Goal: Information Seeking & Learning: Learn about a topic

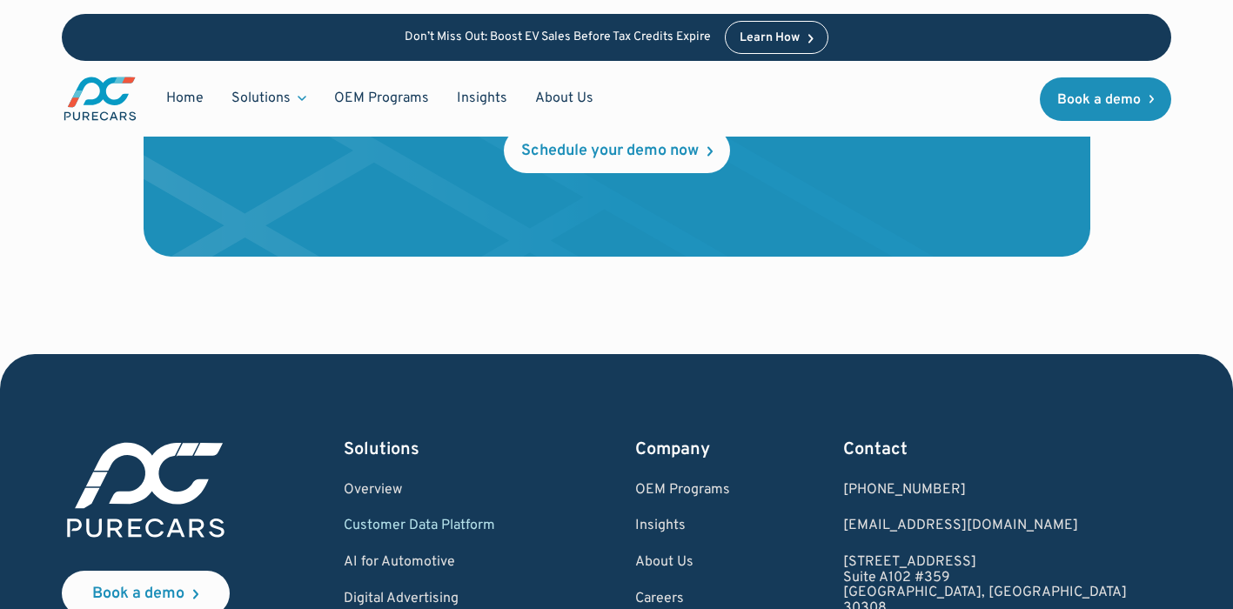
scroll to position [6359, 0]
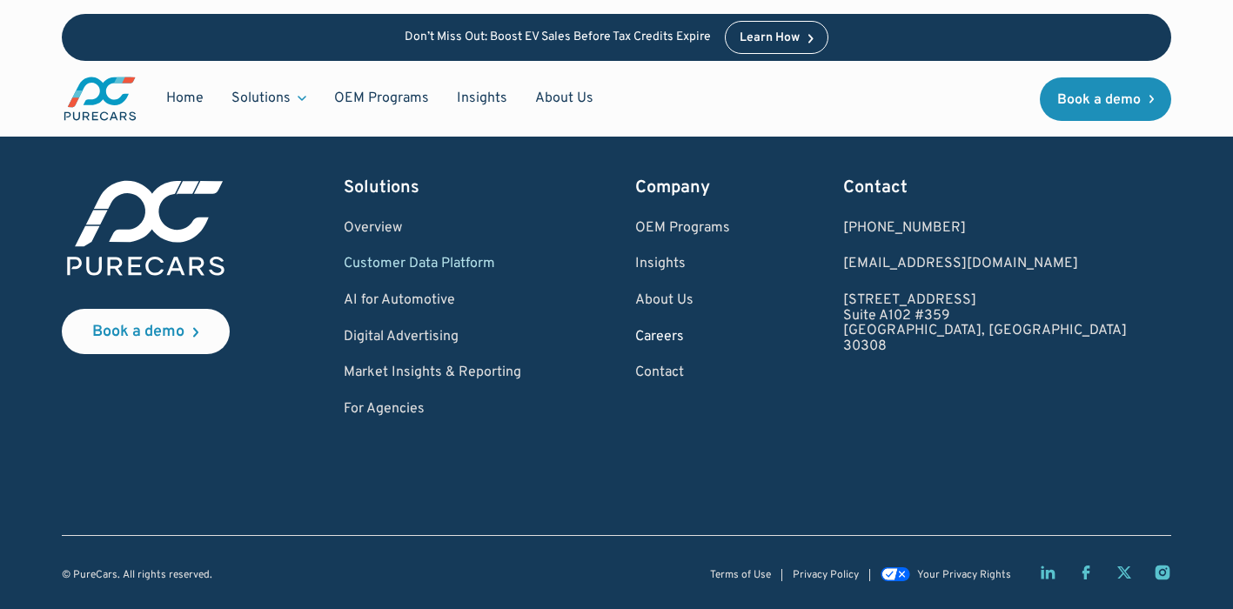
click at [730, 333] on link "Careers" at bounding box center [682, 338] width 95 height 16
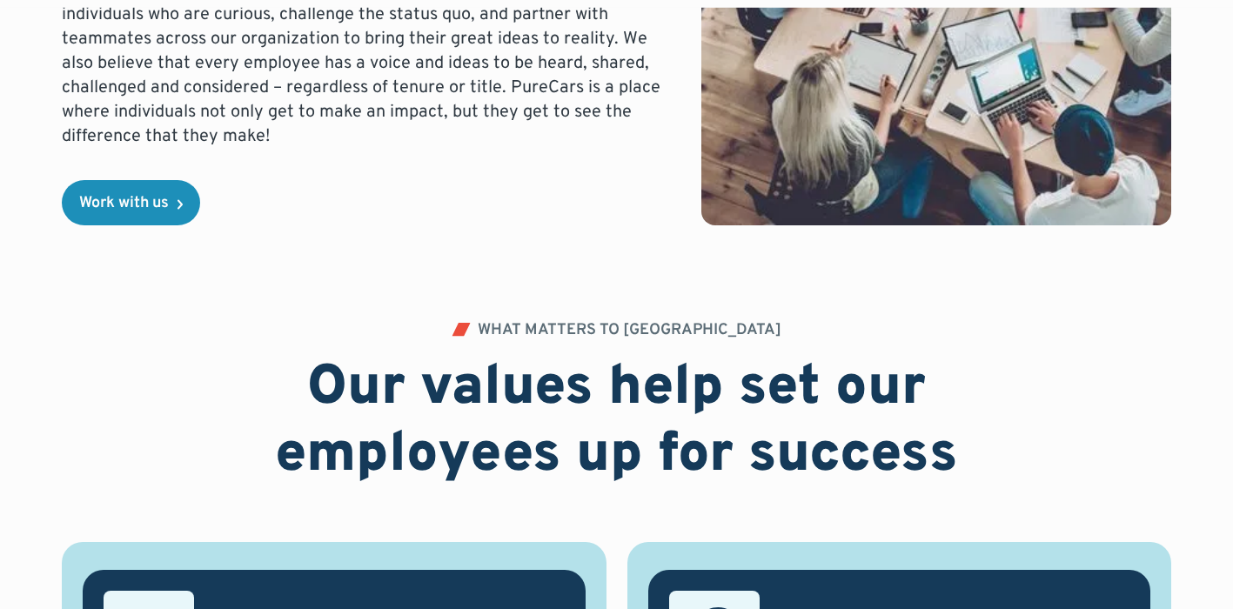
scroll to position [589, 0]
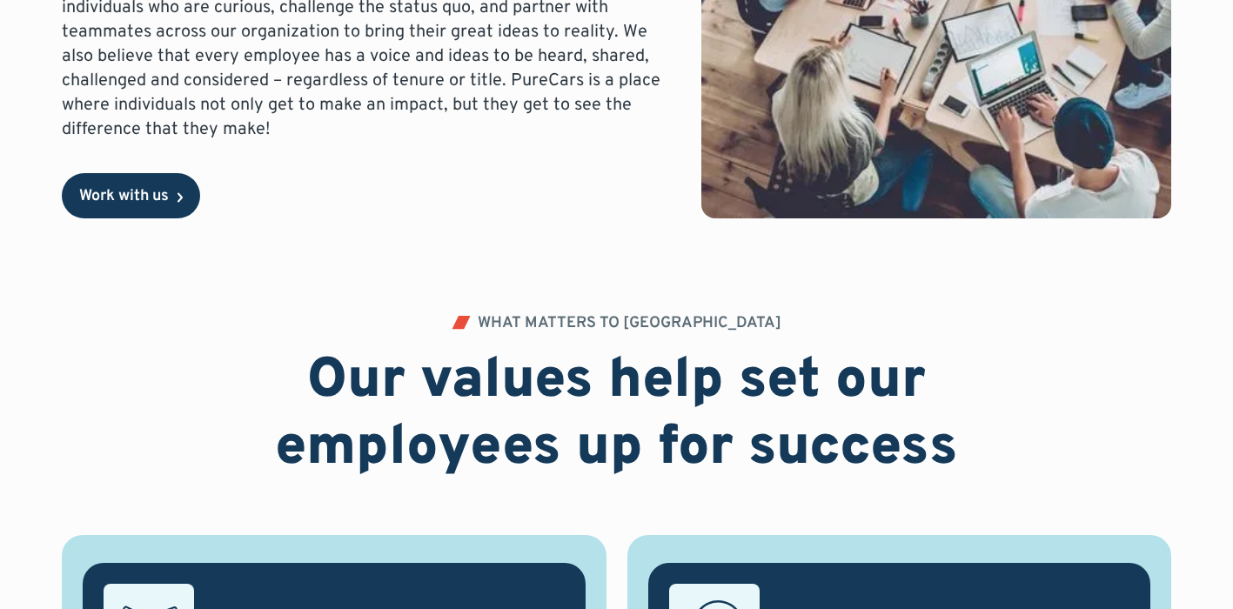
click at [176, 186] on link "Work with us" at bounding box center [131, 195] width 138 height 45
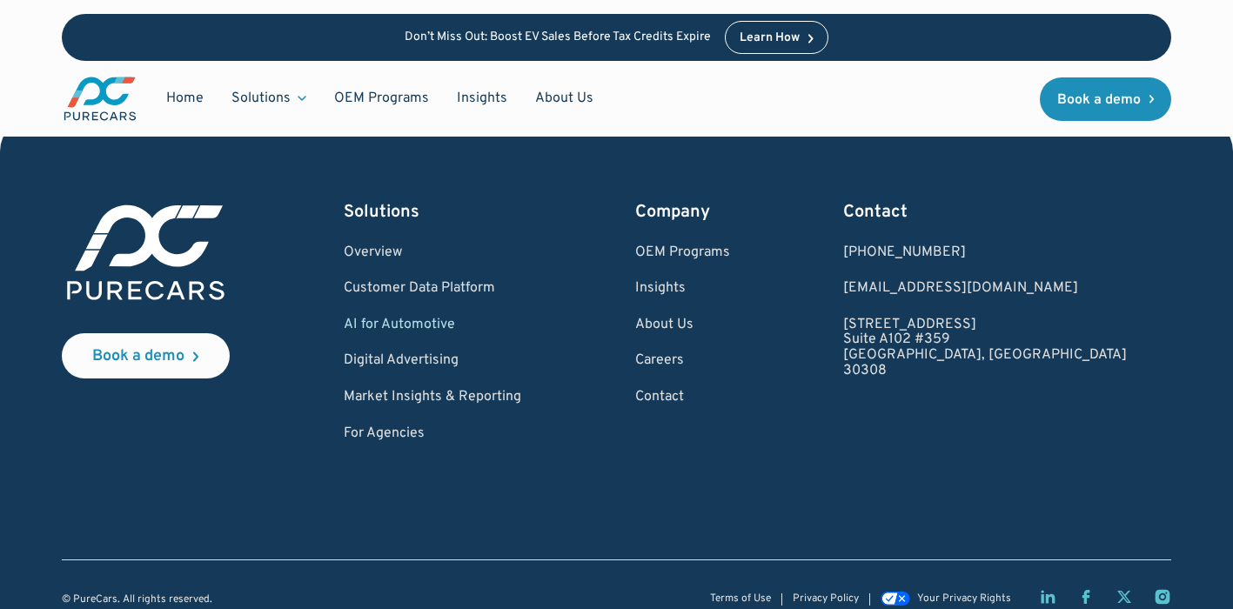
click at [873, 339] on div "Book a demo Solutions Overview Customer Data Platform AI for Automotive Digital…" at bounding box center [617, 321] width 1110 height 242
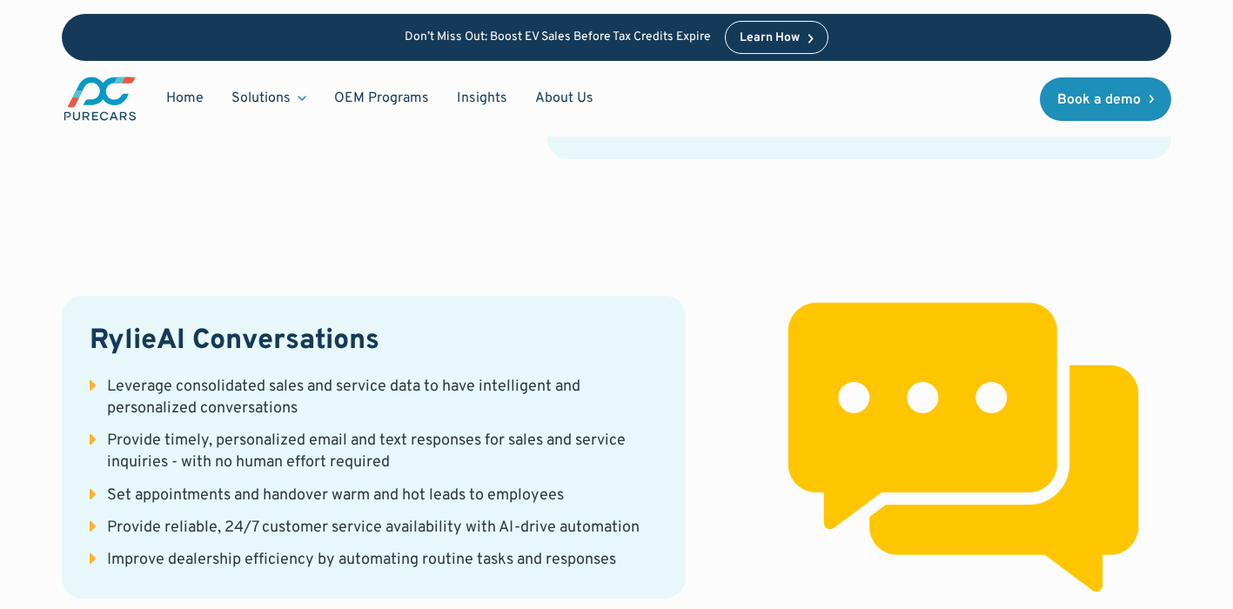
scroll to position [2732, 0]
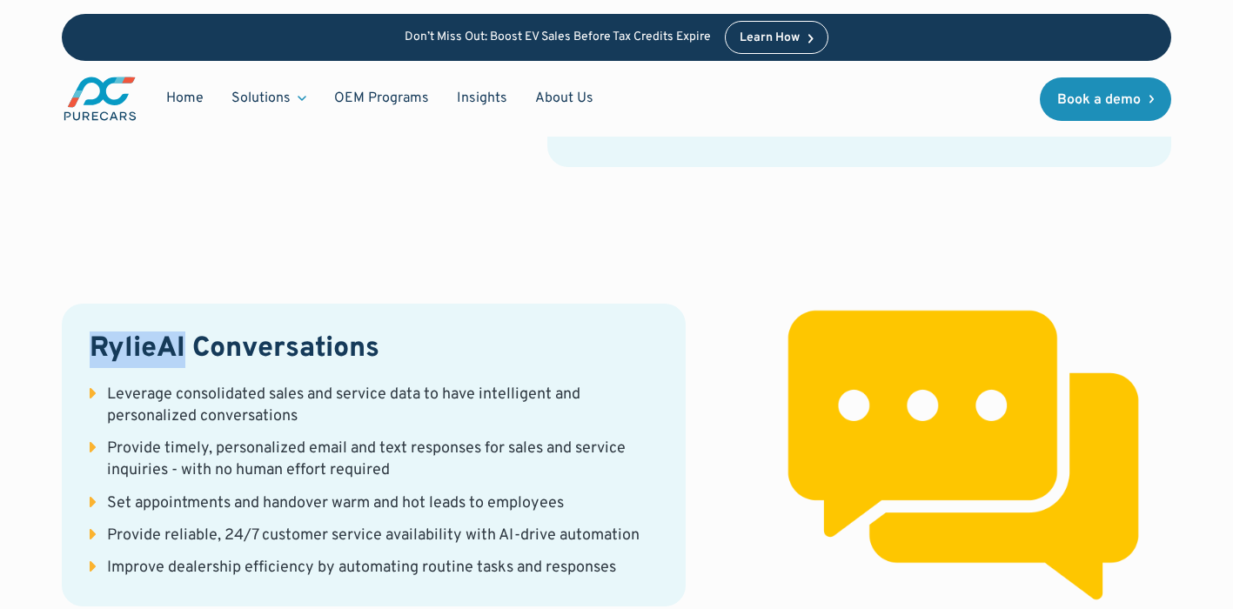
drag, startPoint x: 91, startPoint y: 320, endPoint x: 188, endPoint y: 318, distance: 97.5
click at [188, 332] on h3 "RylieAI Conversations" at bounding box center [374, 350] width 568 height 37
copy h3 "RylieAI"
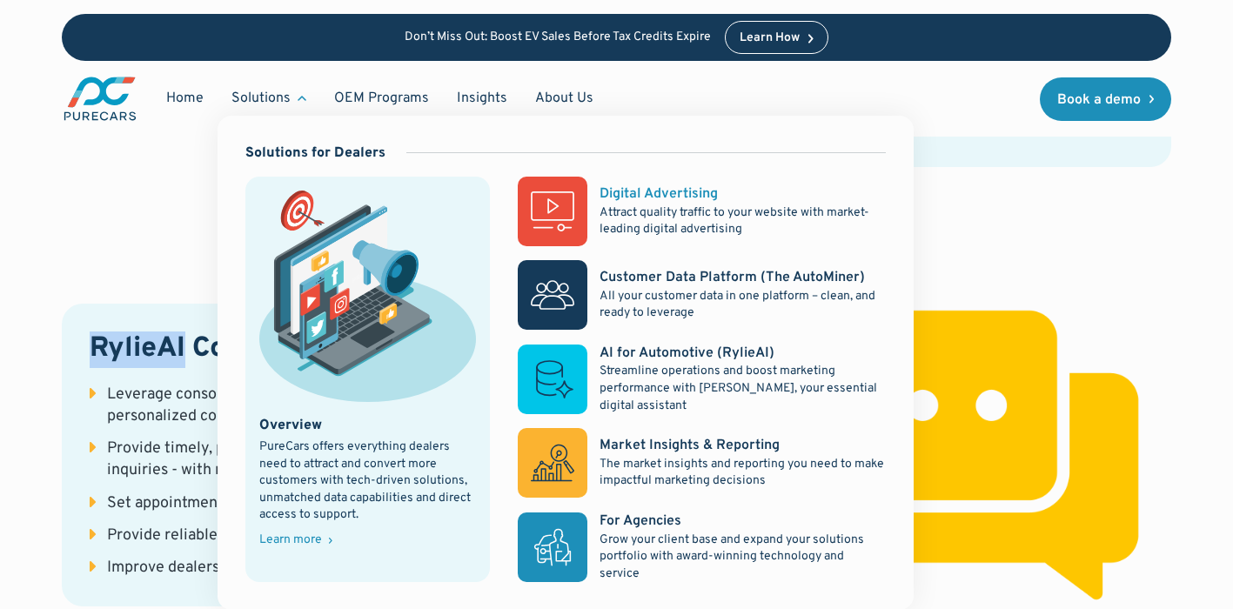
click at [708, 191] on div "Digital Advertising" at bounding box center [659, 193] width 118 height 19
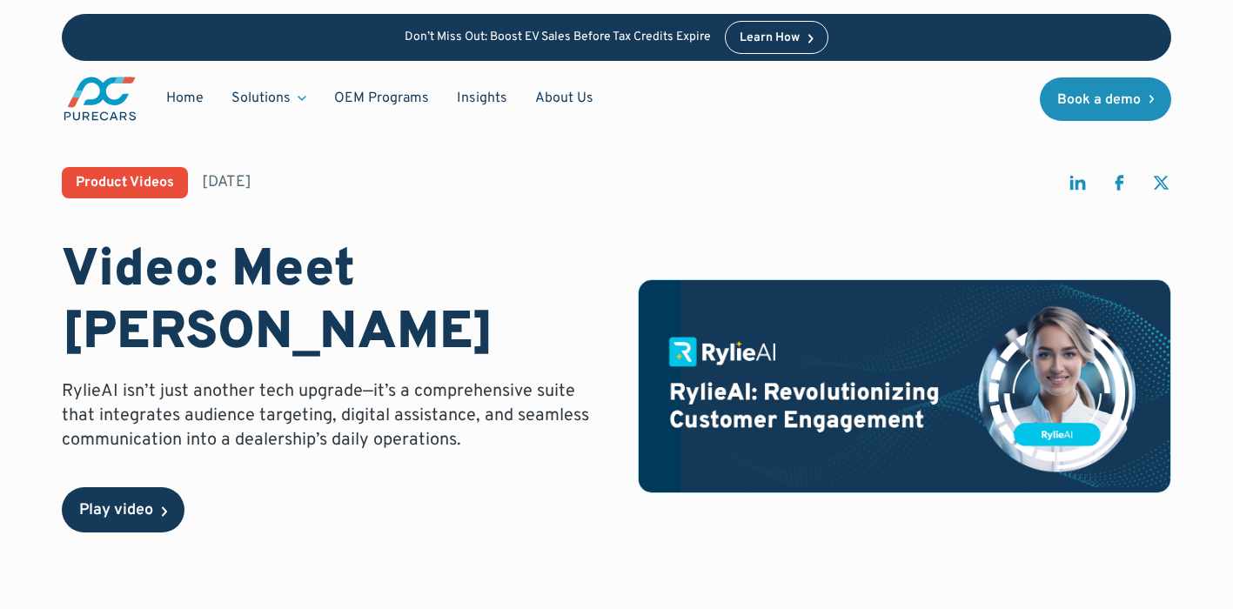
click at [135, 503] on div "Play video" at bounding box center [116, 511] width 74 height 16
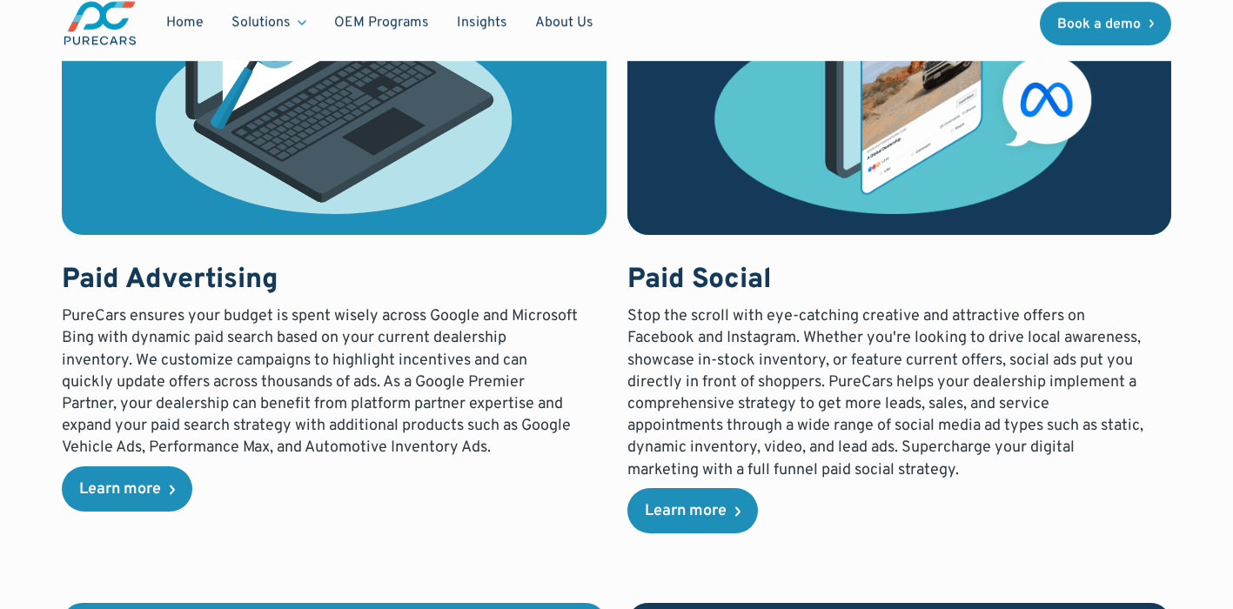
scroll to position [1495, 0]
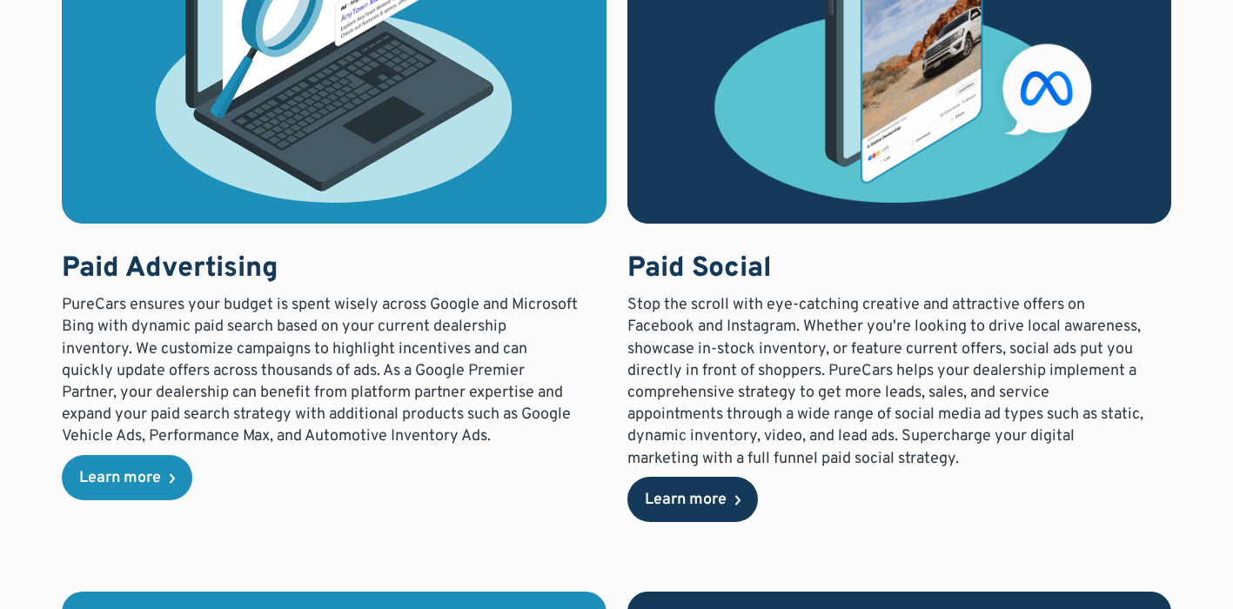
click at [694, 506] on div "Learn more" at bounding box center [686, 501] width 82 height 16
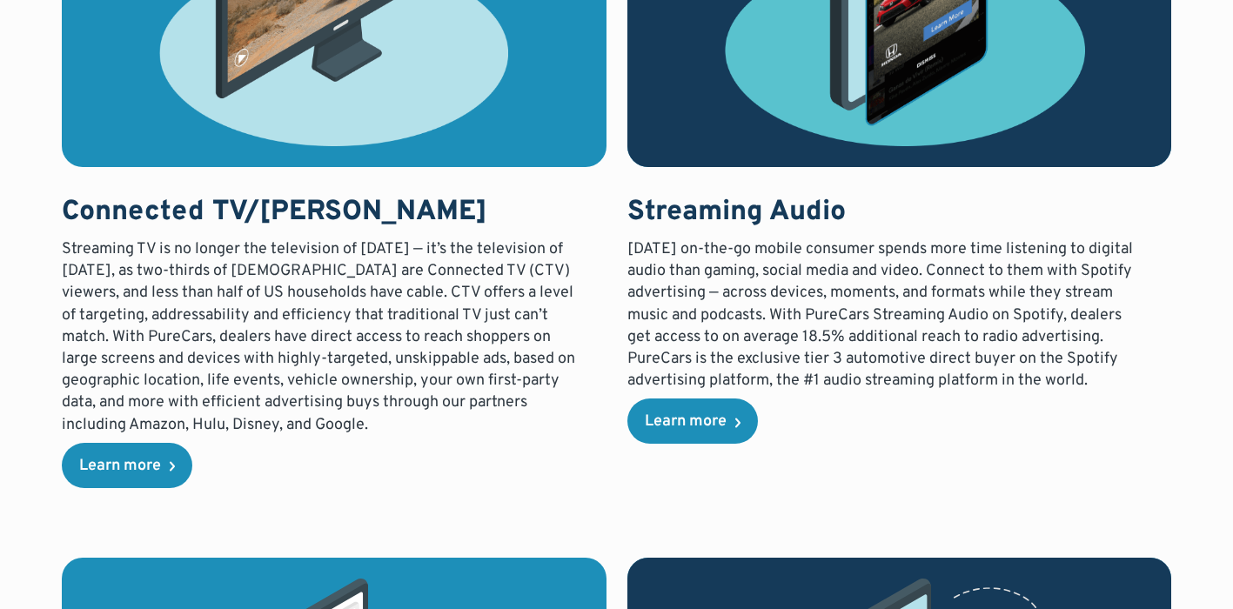
scroll to position [3025, 0]
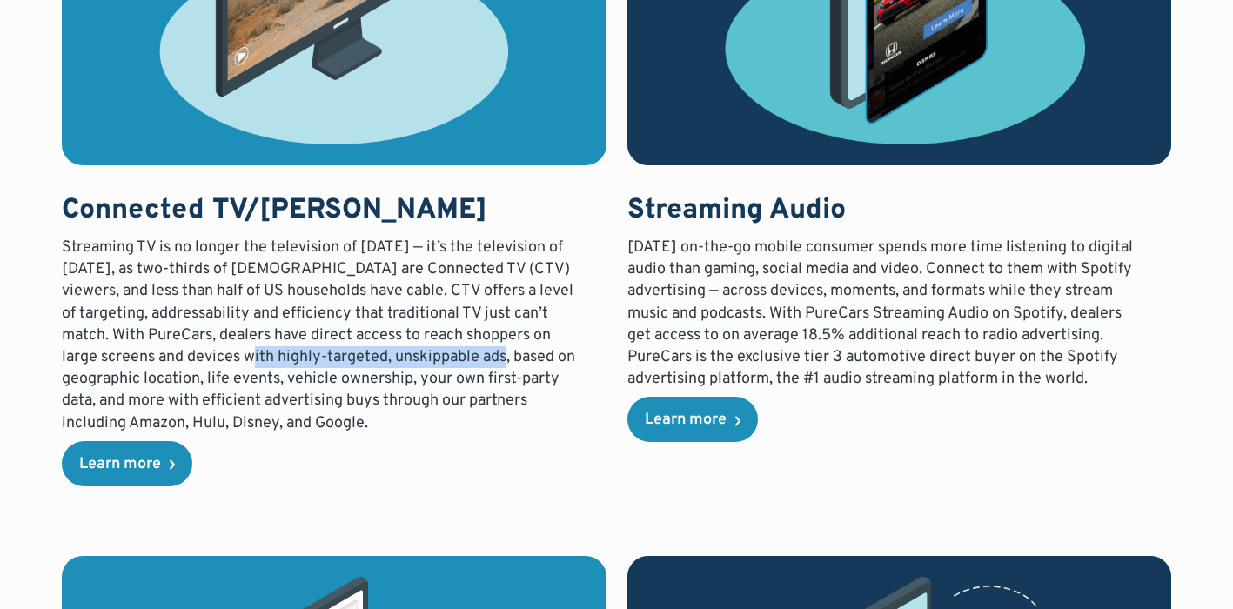
drag, startPoint x: 515, startPoint y: 358, endPoint x: 280, endPoint y: 366, distance: 235.1
click at [277, 364] on p "Streaming TV is no longer the television of tomorrow — it’s the television of t…" at bounding box center [320, 336] width 517 height 198
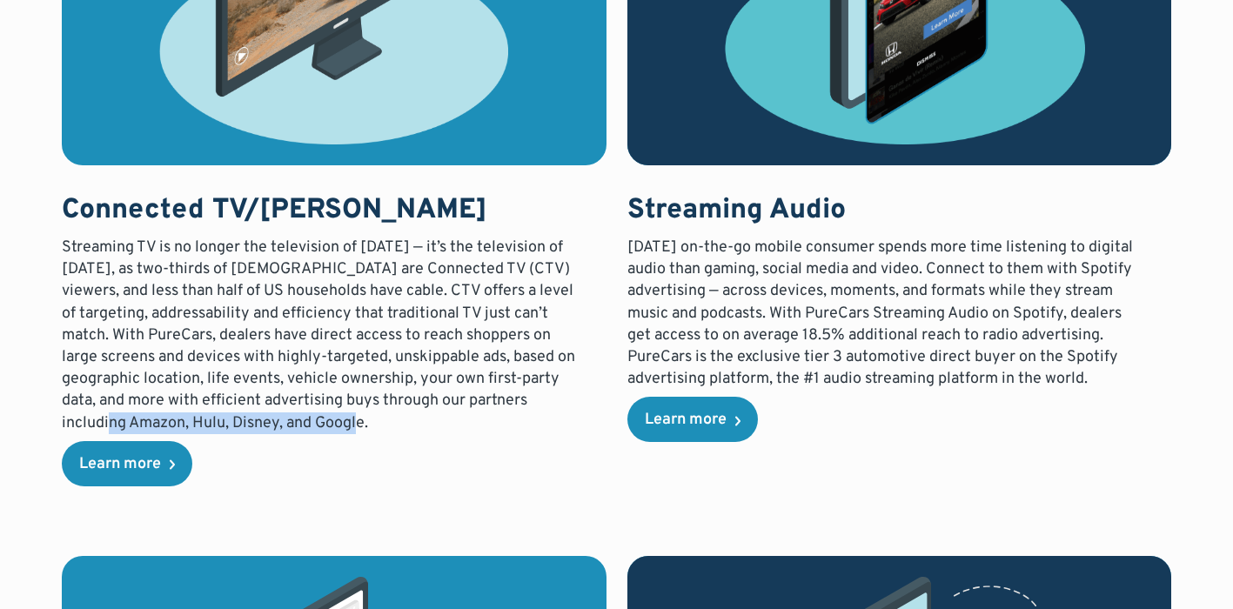
drag, startPoint x: 386, startPoint y: 421, endPoint x: 130, endPoint y: 427, distance: 255.9
click at [130, 426] on p "Streaming TV is no longer the television of tomorrow — it’s the television of t…" at bounding box center [320, 336] width 517 height 198
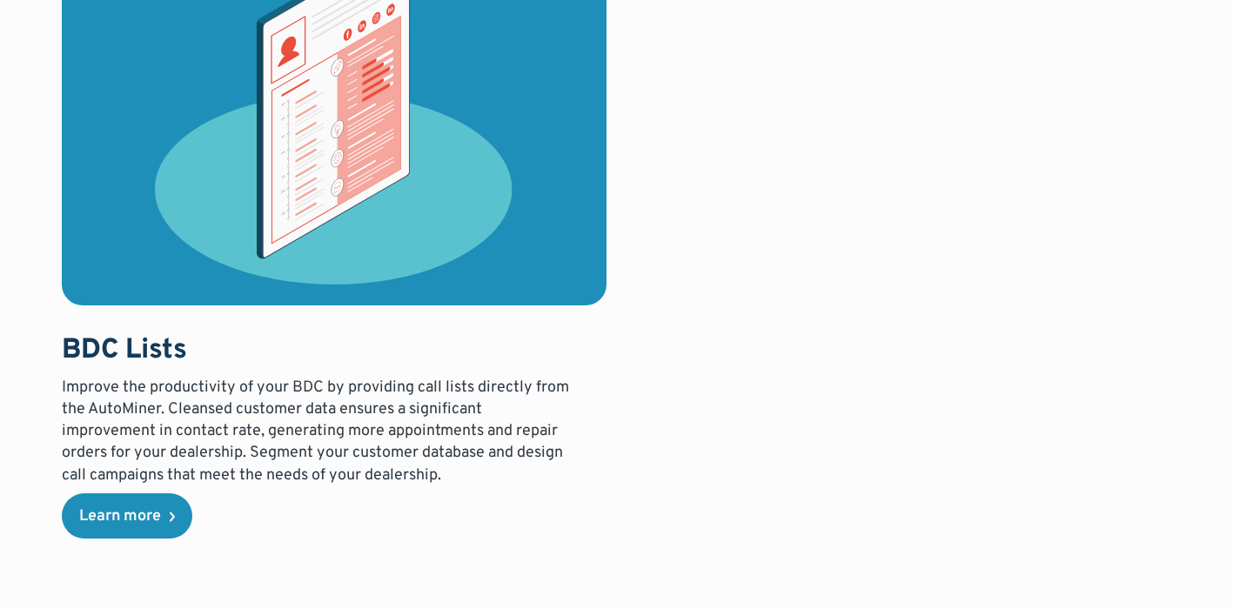
scroll to position [5095, 0]
